Goal: Information Seeking & Learning: Find contact information

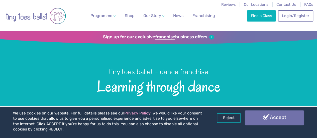
click at [272, 120] on link "Accept" at bounding box center [274, 118] width 59 height 15
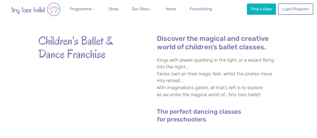
scroll to position [147, 0]
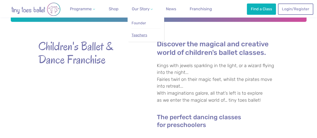
click at [139, 37] on span "Teachers" at bounding box center [140, 35] width 16 height 5
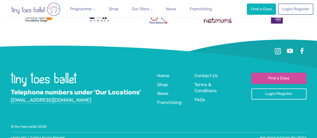
scroll to position [861, 0]
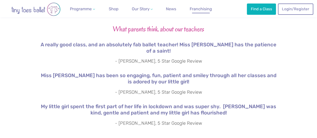
click at [200, 8] on span "Franchising" at bounding box center [201, 9] width 22 height 5
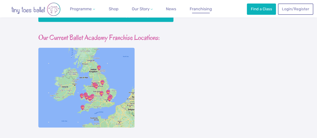
scroll to position [426, 0]
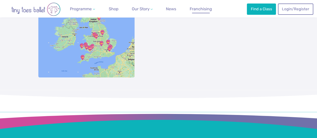
click at [117, 34] on img at bounding box center [86, 37] width 96 height 80
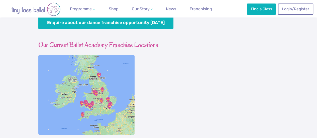
scroll to position [376, 0]
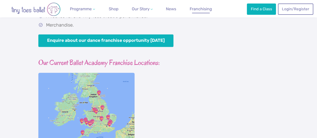
click at [118, 67] on h3 "Our Current Ballet Academy Franchise Locations:" at bounding box center [158, 62] width 241 height 9
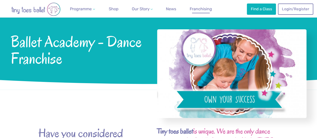
scroll to position [25, 0]
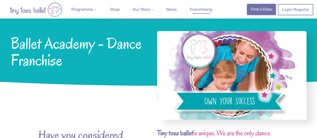
click at [260, 13] on link "Find a Class" at bounding box center [261, 9] width 29 height 11
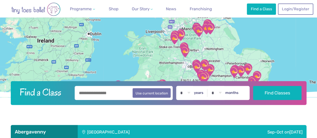
scroll to position [37, 0]
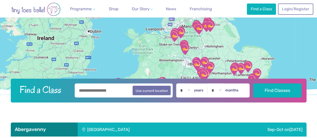
click at [114, 93] on input "text" at bounding box center [124, 90] width 98 height 14
type input "*******"
click at [253, 83] on button "Find Classes" at bounding box center [277, 90] width 48 height 14
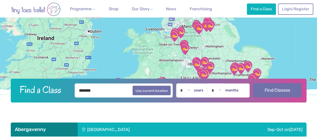
click at [277, 93] on button "Find Classes" at bounding box center [277, 90] width 48 height 14
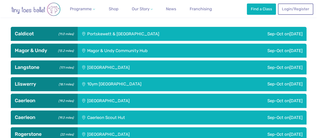
scroll to position [150, 0]
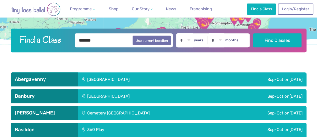
scroll to position [37, 0]
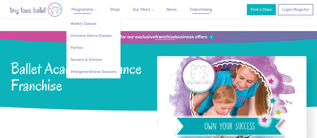
scroll to position [25, 0]
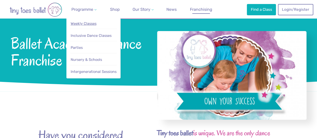
click at [82, 25] on span "Weekly Classes" at bounding box center [84, 23] width 26 height 5
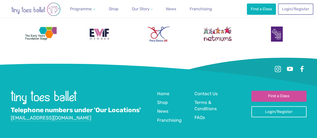
scroll to position [1101, 0]
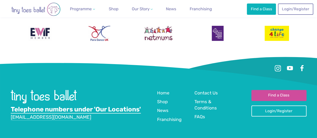
click at [111, 106] on link "Telephone numbers under 'Our Locations'" at bounding box center [76, 110] width 130 height 8
